Goal: Book appointment/travel/reservation

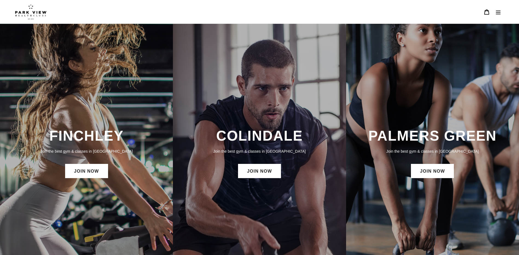
click at [500, 12] on icon "Menu" at bounding box center [498, 11] width 5 height 5
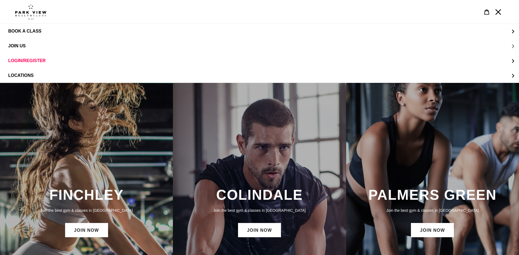
click at [28, 47] on button "JOIN US" at bounding box center [259, 46] width 519 height 15
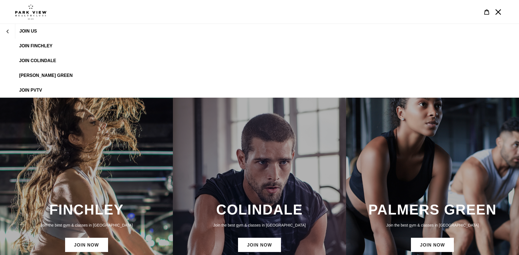
click at [59, 60] on link "JOIN Colindale" at bounding box center [259, 60] width 519 height 15
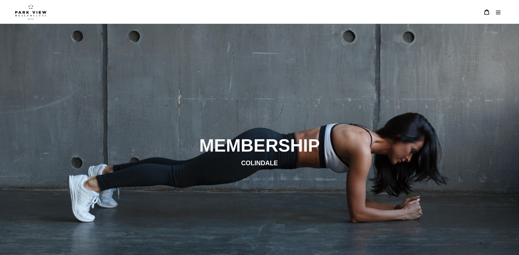
click at [503, 13] on button "Menu" at bounding box center [497, 12] width 11 height 12
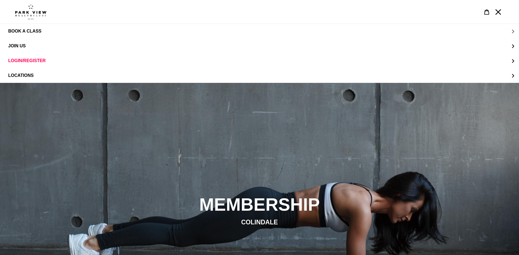
click at [52, 32] on button "BOOK A CLASS" at bounding box center [259, 31] width 519 height 15
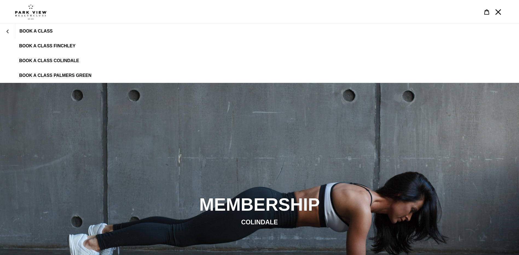
click at [62, 65] on link "BOOK A CLASS COLINDALE" at bounding box center [259, 60] width 519 height 15
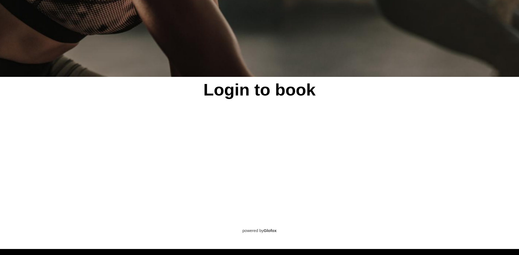
scroll to position [256, 0]
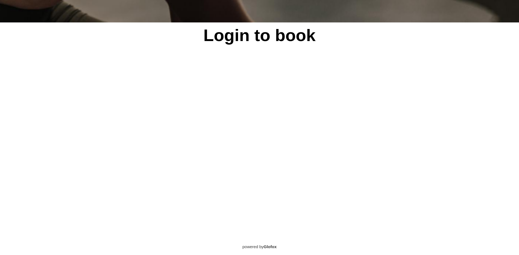
click at [91, 221] on div "Login to book powered by Glofox" at bounding box center [259, 136] width 519 height 228
click at [468, 134] on div "Login to book powered by Glofox" at bounding box center [259, 136] width 519 height 228
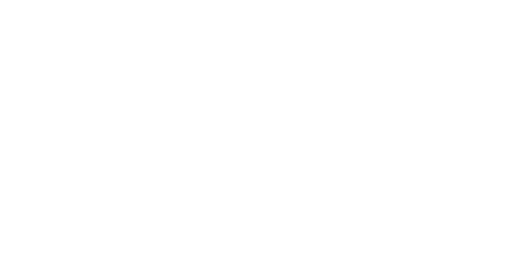
scroll to position [576, 0]
click at [518, 4] on div "Login to book powered by Glofox" at bounding box center [259, 5] width 519 height 604
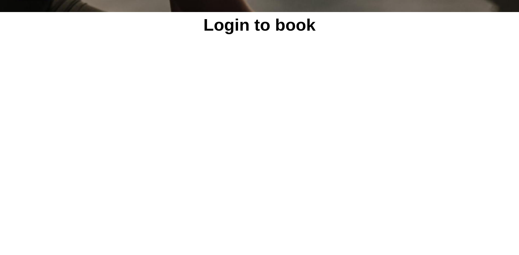
scroll to position [211, 0]
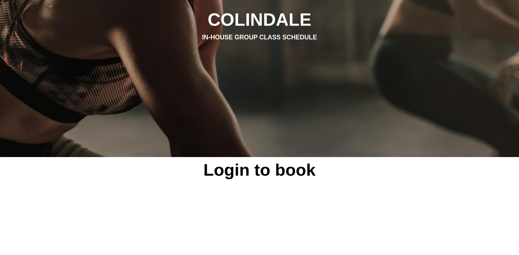
scroll to position [0, 0]
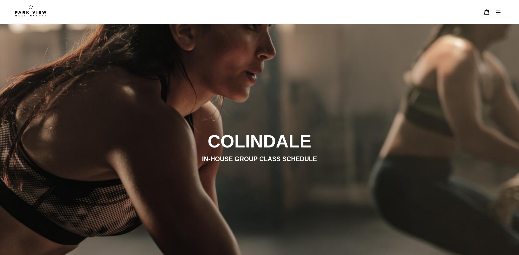
click at [495, 11] on button "Menu" at bounding box center [497, 12] width 11 height 12
